Goal: Transaction & Acquisition: Download file/media

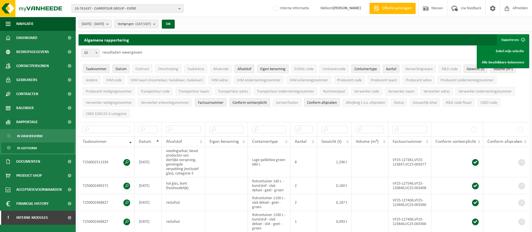
click at [150, 9] on span "10-761637 - CARREFOUR GROUP - EVERE" at bounding box center [126, 8] width 102 height 8
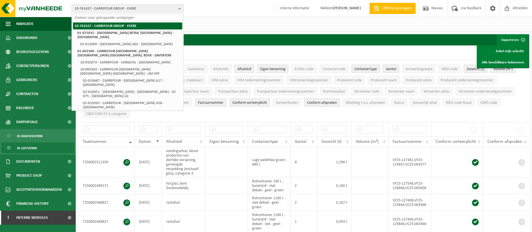
click at [145, 25] on li "10-761637 - CARREFOUR GROUP - EVERE" at bounding box center [127, 25] width 109 height 7
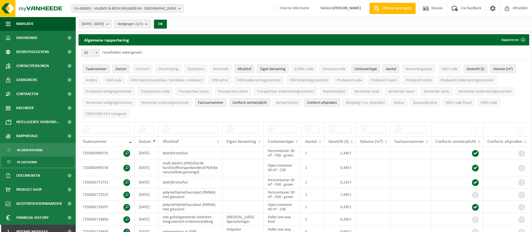
click at [125, 12] on span "01-000001 - VILLEROY & BOCH WELLNESS NV - ROESELARE" at bounding box center [126, 8] width 102 height 8
click at [124, 18] on input "text" at bounding box center [127, 17] width 109 height 7
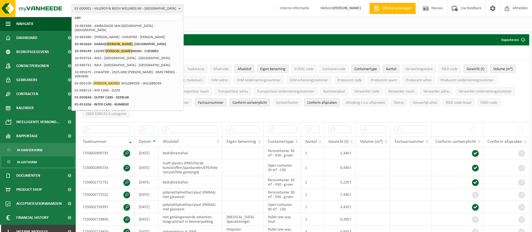
type input "carr"
click at [348, 9] on strong "[PERSON_NAME]" at bounding box center [347, 8] width 28 height 4
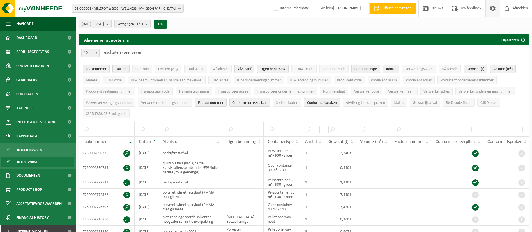
click at [494, 7] on span at bounding box center [493, 8] width 8 height 17
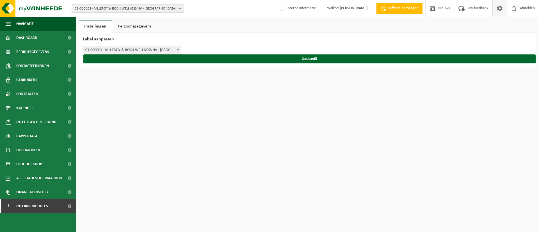
click at [126, 26] on link "Persoonsgegevens" at bounding box center [134, 26] width 45 height 13
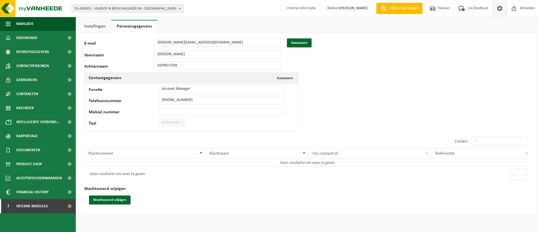
click at [116, 204] on div "Wachtwoord wijzigen" at bounding box center [307, 202] width 446 height 13
click at [113, 199] on button "Wachtwoord wijzigen" at bounding box center [110, 200] width 42 height 9
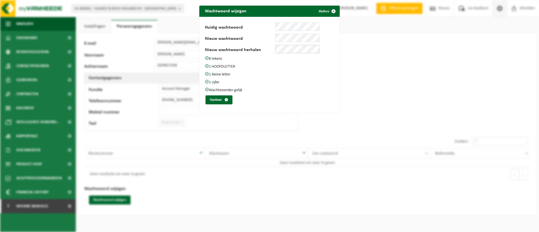
click at [205, 95] on button "Opslaan" at bounding box center [218, 99] width 27 height 9
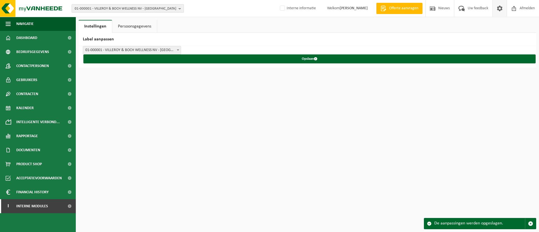
click at [143, 10] on span "01-000001 - VILLEROY & BOCH WELLNESS NV - ROESELARE" at bounding box center [126, 8] width 102 height 8
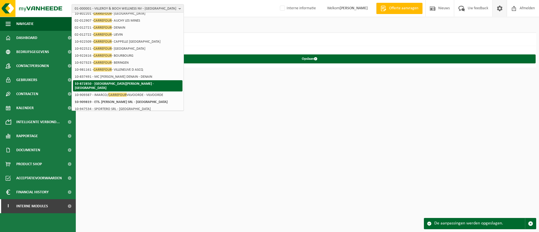
scroll to position [86, 0]
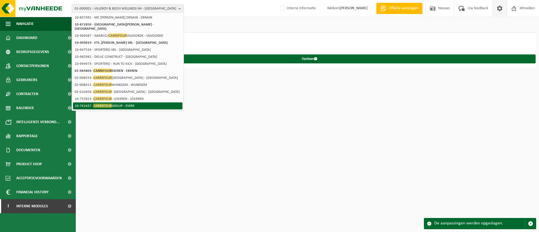
type input "carrefour"
click at [129, 105] on li "10-761637 - CARREFOUR GROUP - EVERE" at bounding box center [127, 105] width 109 height 7
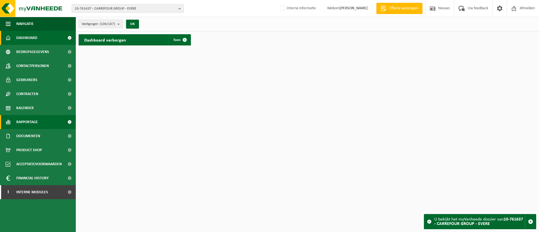
click at [42, 121] on link "Rapportage" at bounding box center [38, 122] width 76 height 14
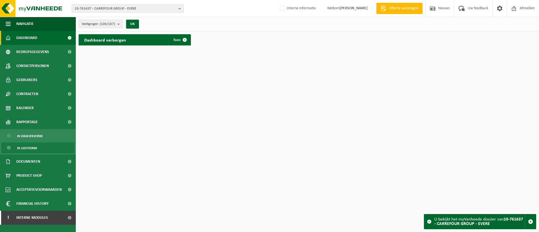
click at [41, 148] on link "In lijstvorm" at bounding box center [37, 147] width 73 height 11
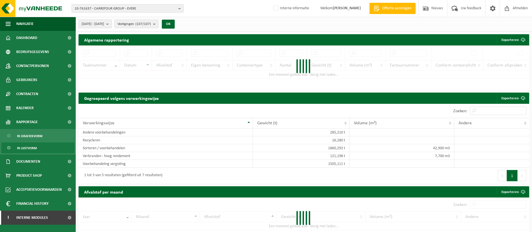
click at [104, 23] on span "[DATE] - [DATE]" at bounding box center [93, 24] width 22 height 8
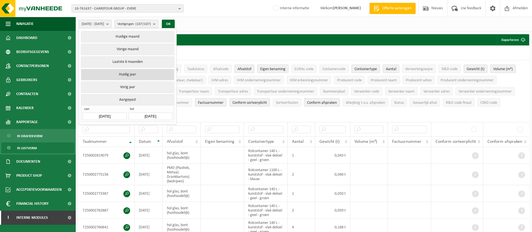
click at [138, 72] on button "Huidig jaar" at bounding box center [127, 74] width 93 height 11
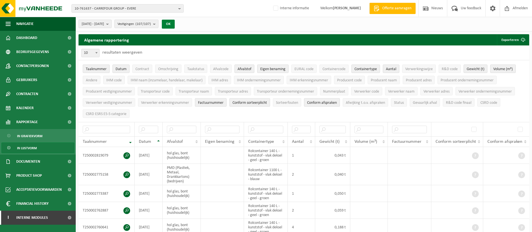
click at [175, 25] on button "OK" at bounding box center [168, 24] width 13 height 9
click at [104, 25] on span "[DATE] - [DATE]" at bounding box center [93, 24] width 22 height 8
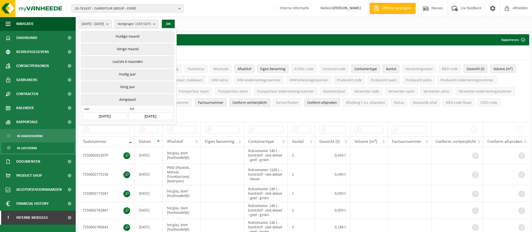
click at [155, 113] on input "[DATE]" at bounding box center [150, 116] width 44 height 8
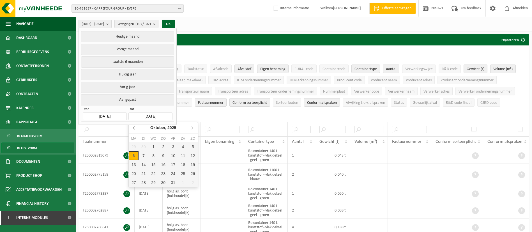
click at [136, 128] on icon at bounding box center [134, 127] width 9 height 9
click at [136, 130] on icon at bounding box center [134, 127] width 9 height 9
click at [192, 183] on div "31" at bounding box center [193, 182] width 10 height 9
type input "[DATE]"
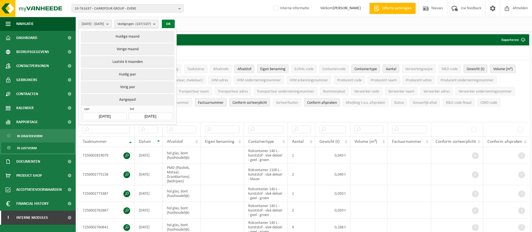
click at [175, 27] on button "OK" at bounding box center [168, 24] width 13 height 9
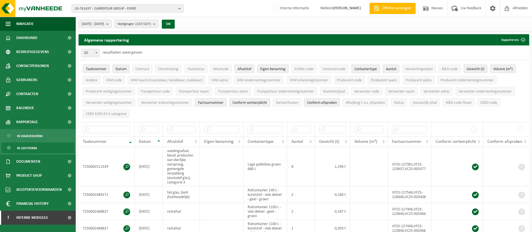
click at [212, 18] on div "[DATE] - [DATE] Huidige maand Vorige maand Laatste 6 maanden Huidig jaar Vorig …" at bounding box center [304, 24] width 456 height 15
click at [517, 39] on button "Exporteren" at bounding box center [513, 39] width 32 height 11
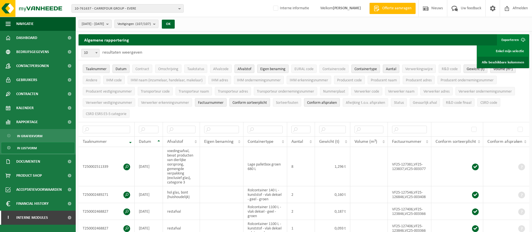
click at [503, 60] on link "Alle beschikbare kolommen" at bounding box center [503, 62] width 51 height 11
click at [490, 60] on link "Alle beschikbare kolommen" at bounding box center [503, 62] width 51 height 11
click at [112, 20] on button "[DATE] - [DATE]" at bounding box center [95, 24] width 33 height 8
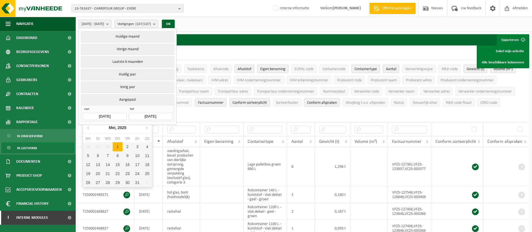
click at [108, 114] on input "[DATE]" at bounding box center [105, 116] width 44 height 8
click at [114, 130] on div "Mei, 2025" at bounding box center [118, 127] width 22 height 9
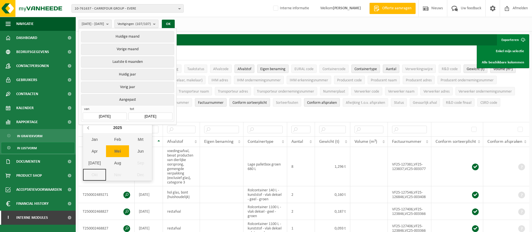
click at [89, 129] on icon at bounding box center [88, 127] width 9 height 9
click at [113, 129] on div "2024" at bounding box center [117, 127] width 13 height 9
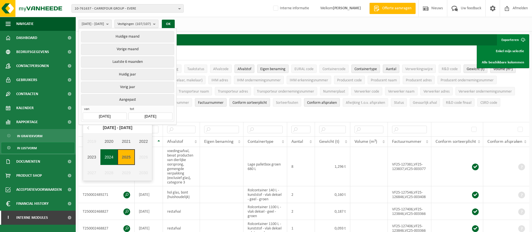
click at [96, 156] on div "2023" at bounding box center [91, 157] width 17 height 16
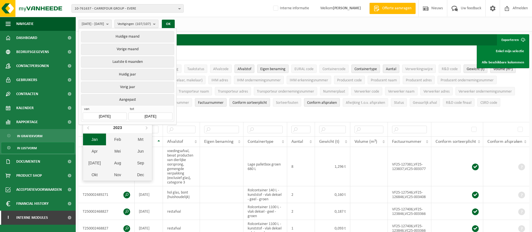
click at [94, 144] on div "Jan" at bounding box center [94, 140] width 23 height 12
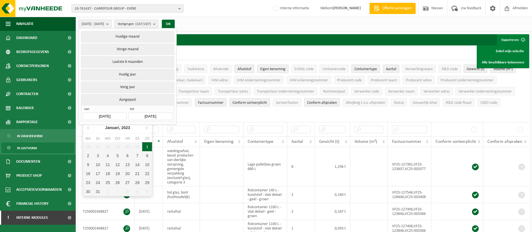
click at [145, 148] on div "1" at bounding box center [147, 146] width 10 height 9
type input "[DATE]"
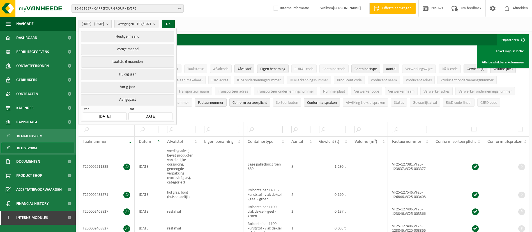
click at [181, 29] on div "[DATE] - [DATE] Huidige maand Vorige maand Laatste 6 maanden Huidig jaar Vorig …" at bounding box center [128, 24] width 105 height 12
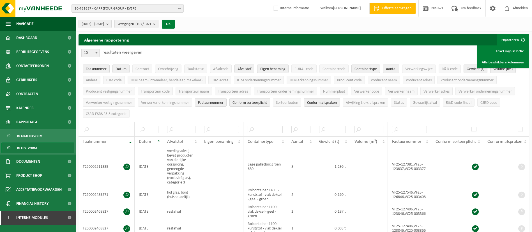
click at [175, 25] on button "OK" at bounding box center [168, 24] width 13 height 9
click at [506, 61] on link "Alle beschikbare kolommen" at bounding box center [503, 62] width 51 height 11
click at [495, 61] on link "Alle beschikbare kolommen" at bounding box center [503, 62] width 51 height 11
click at [504, 64] on link "Alle beschikbare kolommen" at bounding box center [503, 62] width 51 height 11
